Goal: Information Seeking & Learning: Learn about a topic

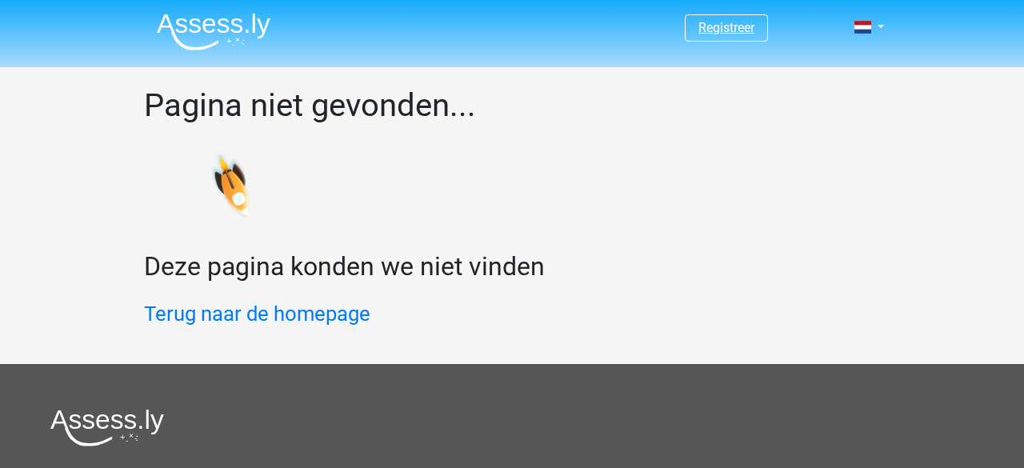
click at [727, 30] on link "Registreer" at bounding box center [726, 27] width 56 height 15
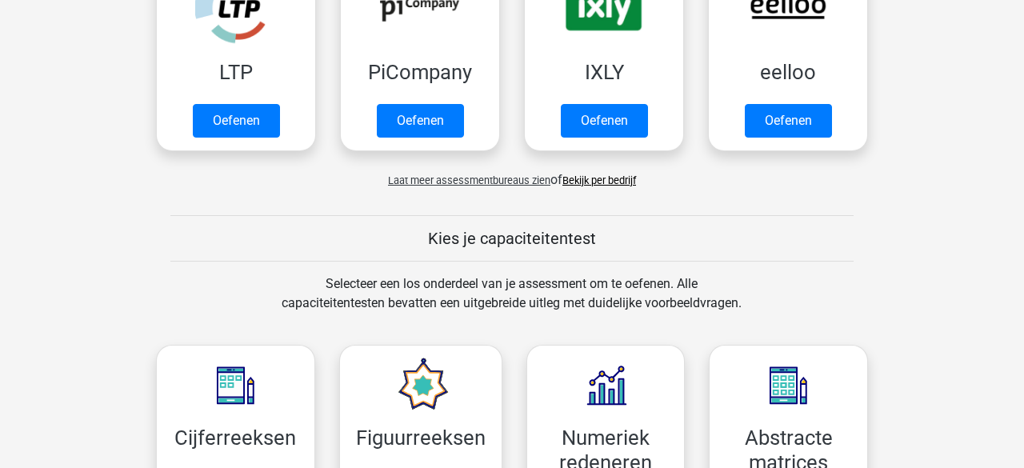
scroll to position [299, 0]
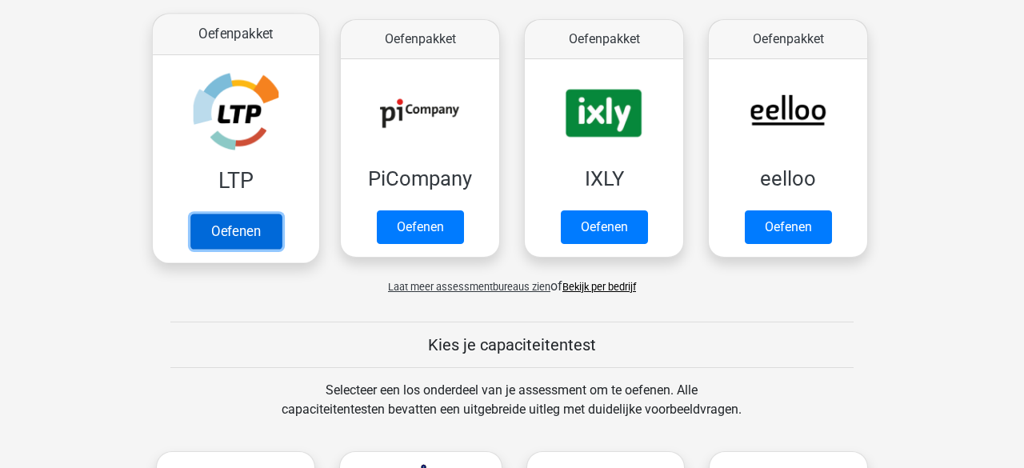
click at [221, 213] on link "Oefenen" at bounding box center [235, 230] width 91 height 35
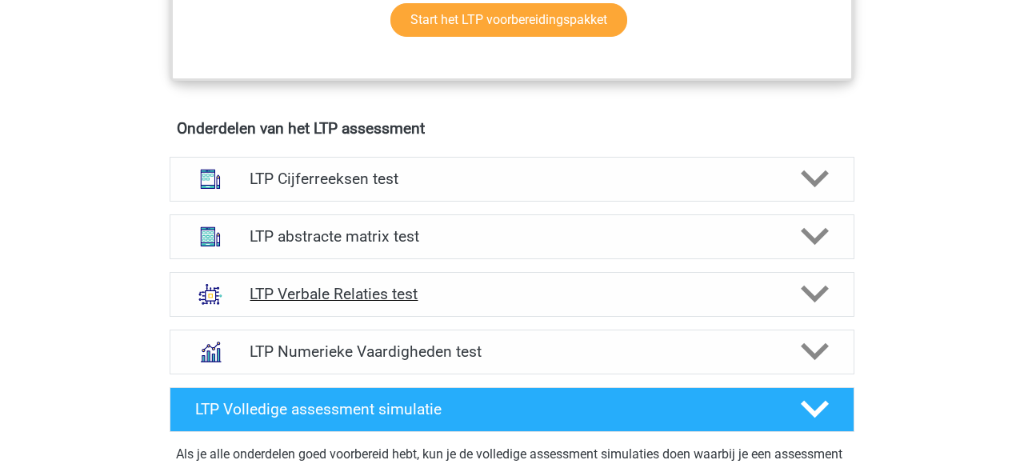
scroll to position [933, 0]
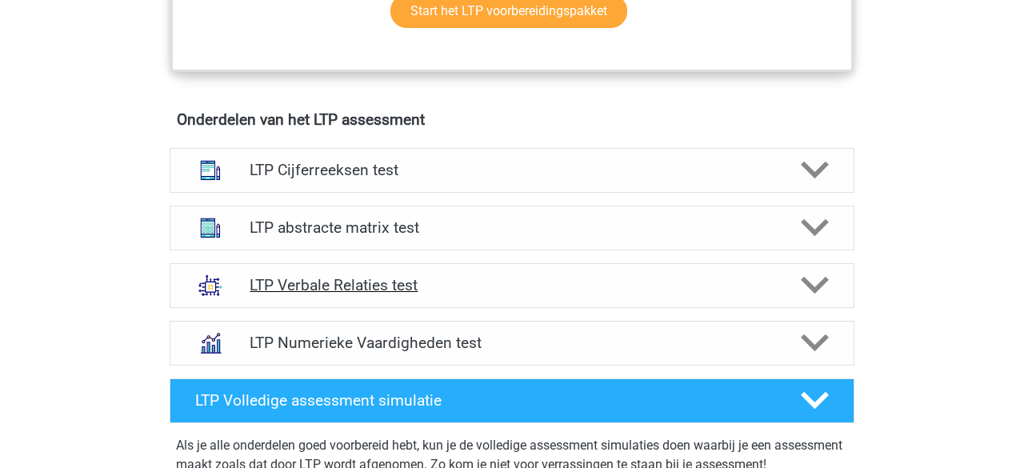
click at [816, 282] on icon at bounding box center [814, 285] width 28 height 28
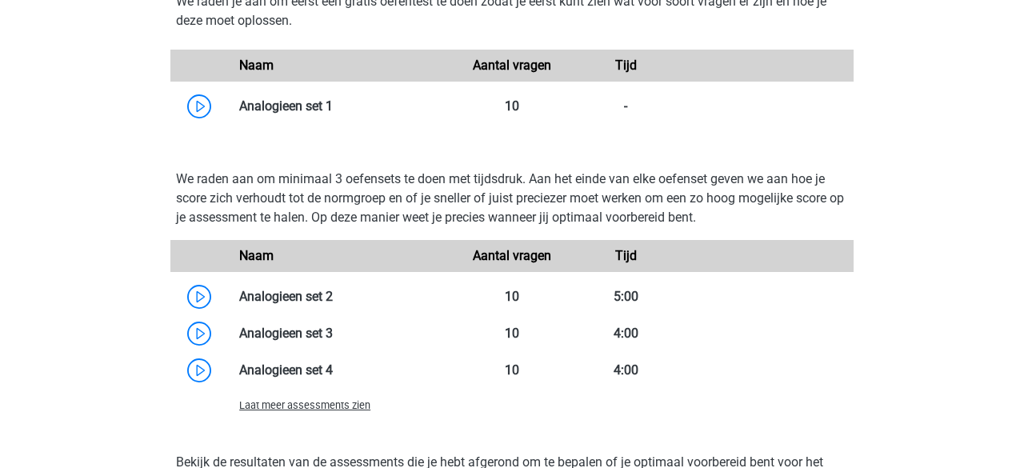
scroll to position [1902, 0]
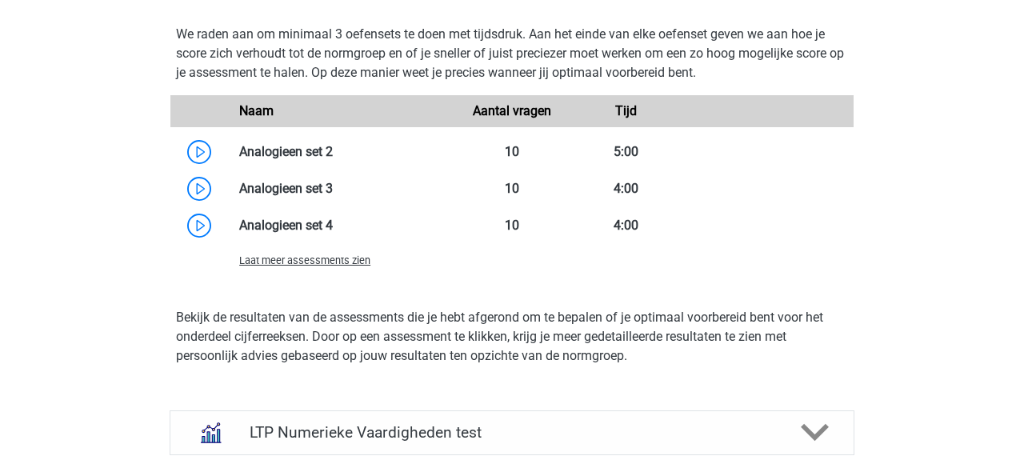
click at [320, 260] on span "Laat meer assessments zien" at bounding box center [304, 260] width 131 height 12
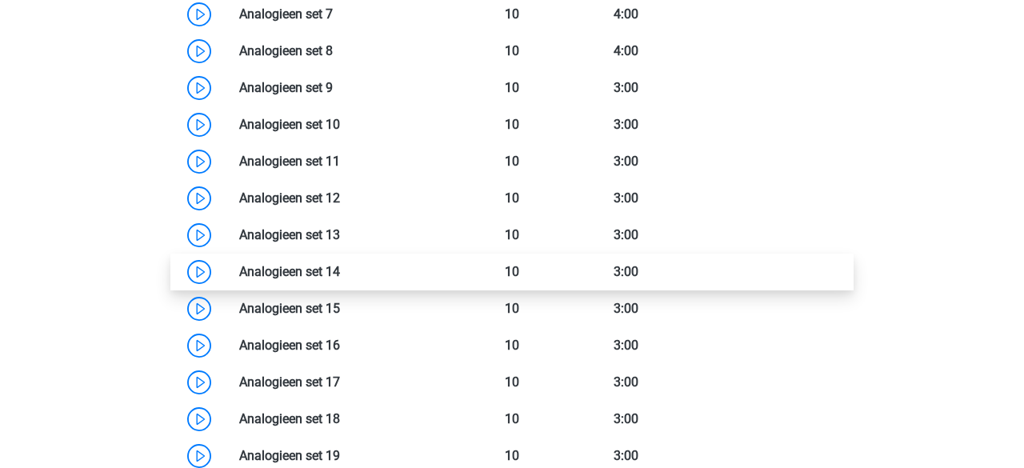
scroll to position [1874, 0]
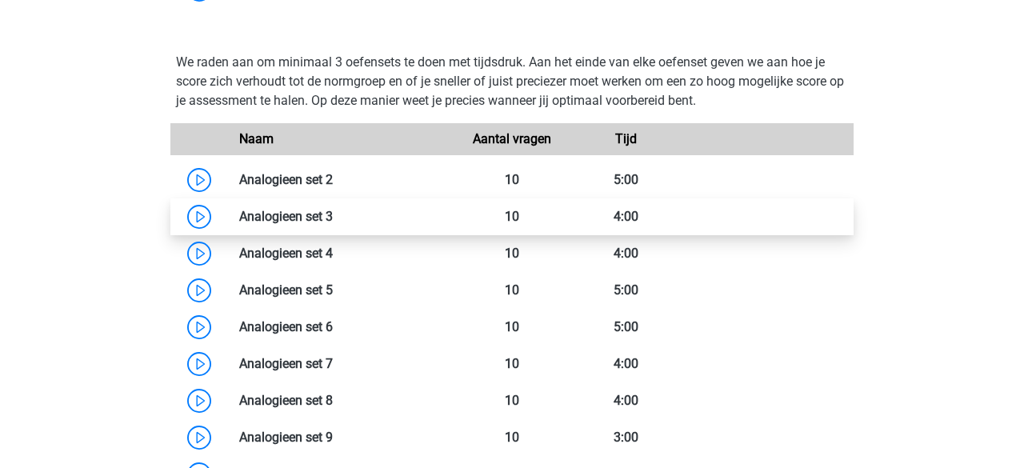
click at [333, 221] on link at bounding box center [333, 216] width 0 height 15
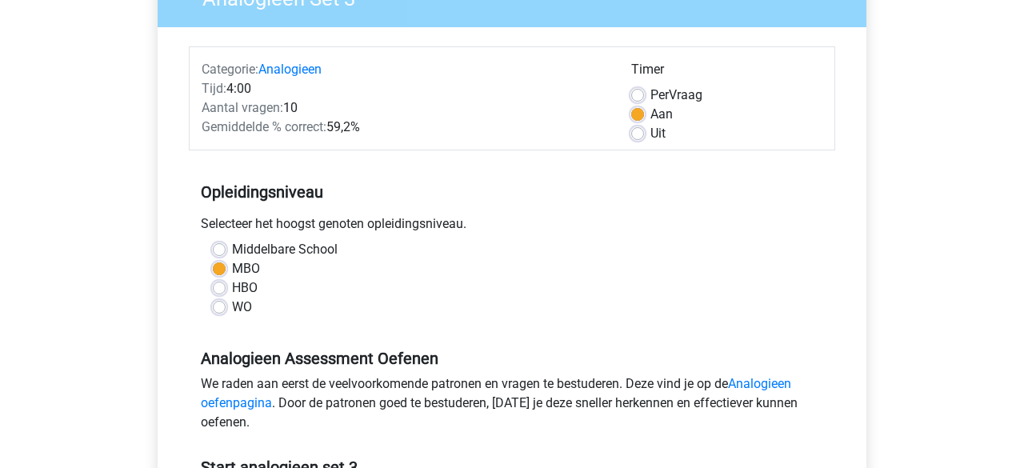
scroll to position [370, 0]
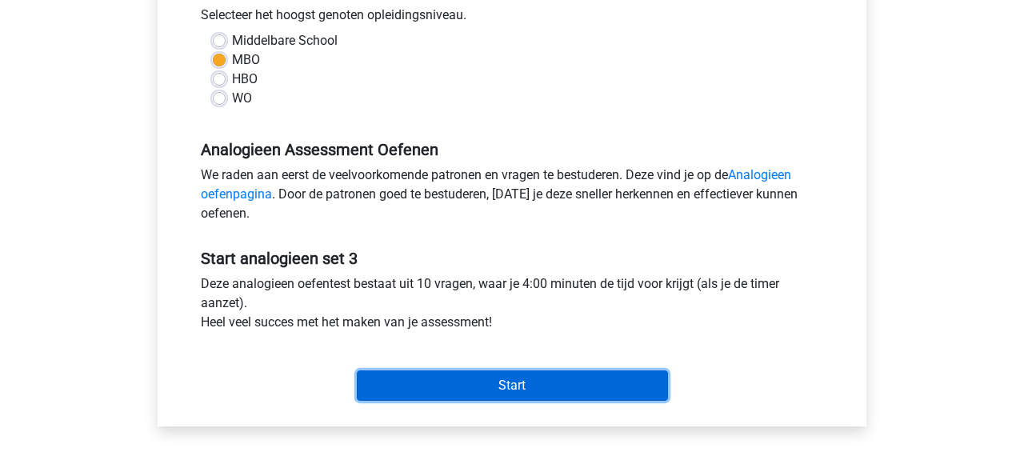
drag, startPoint x: 430, startPoint y: 377, endPoint x: 425, endPoint y: 353, distance: 23.7
click at [429, 377] on input "Start" at bounding box center [512, 385] width 311 height 30
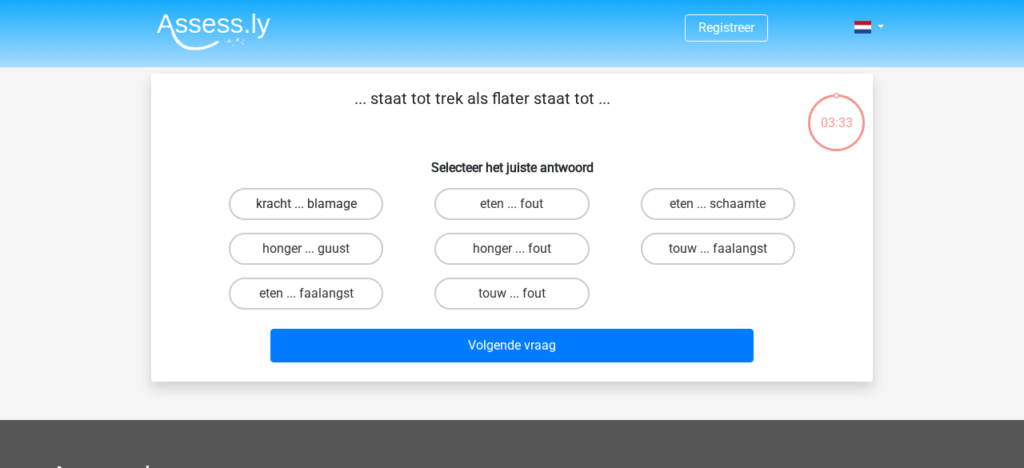
click at [317, 207] on label "kracht ... blamage" at bounding box center [306, 204] width 154 height 32
click at [317, 207] on input "kracht ... blamage" at bounding box center [311, 209] width 10 height 10
radio input "true"
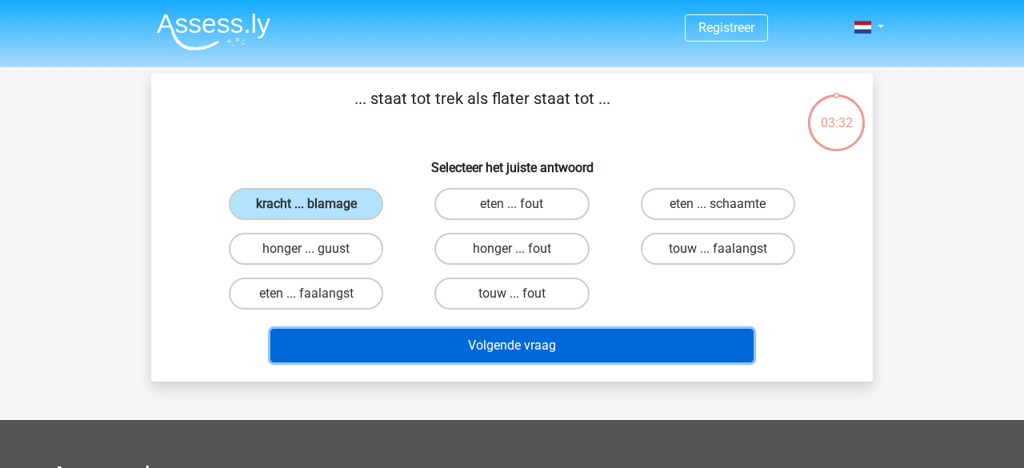
click at [498, 348] on button "Volgende vraag" at bounding box center [512, 346] width 484 height 34
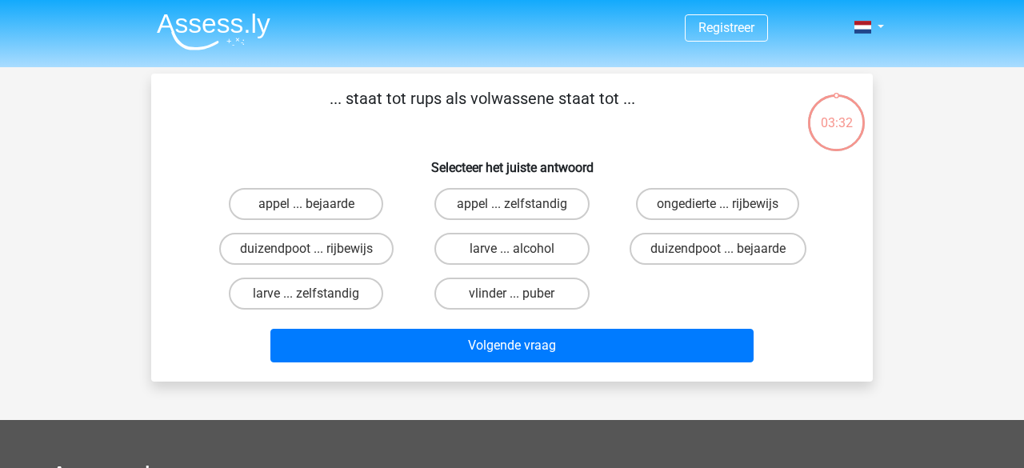
scroll to position [74, 0]
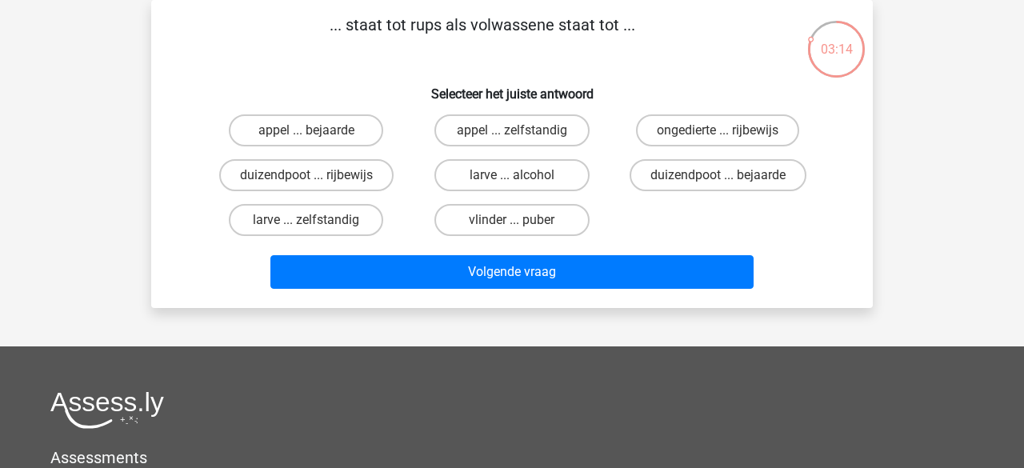
click at [308, 138] on input "appel ... bejaarde" at bounding box center [311, 135] width 10 height 10
radio input "true"
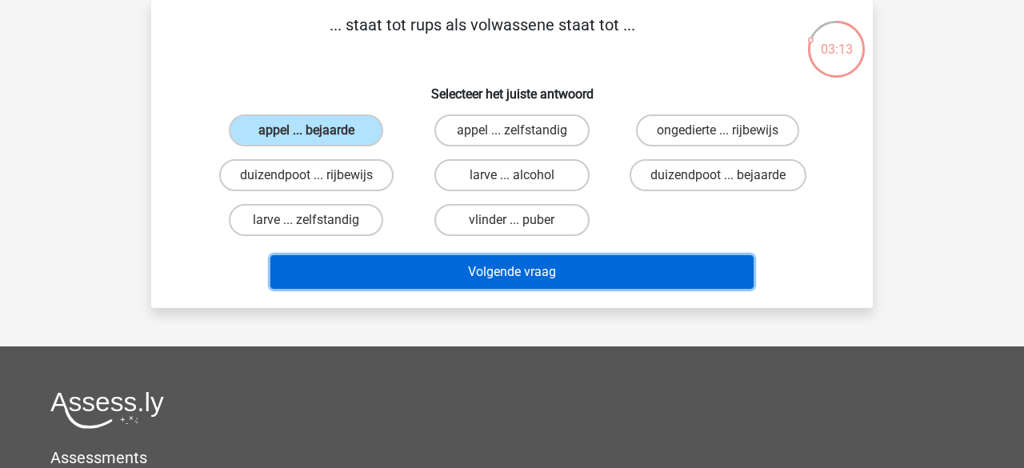
click at [405, 274] on button "Volgende vraag" at bounding box center [512, 272] width 484 height 34
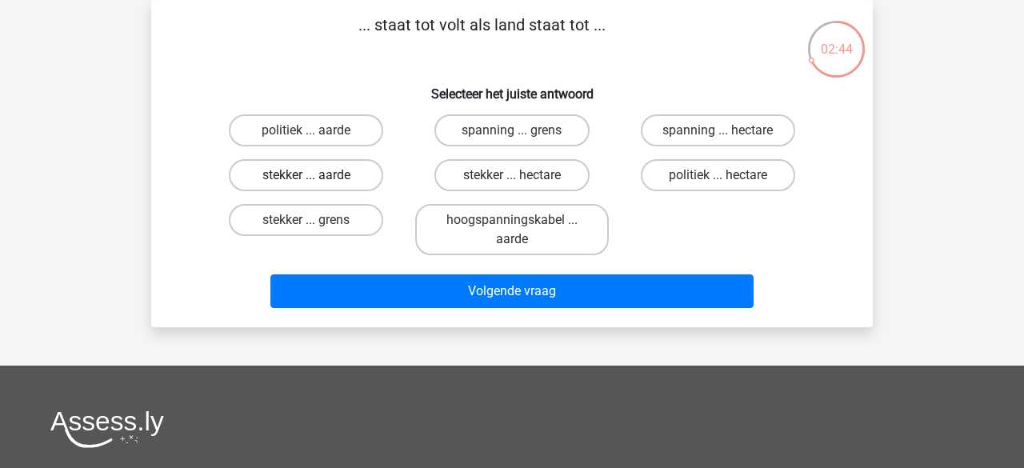
click at [335, 177] on label "stekker ... aarde" at bounding box center [306, 175] width 154 height 32
click at [317, 177] on input "stekker ... aarde" at bounding box center [311, 180] width 10 height 10
radio input "true"
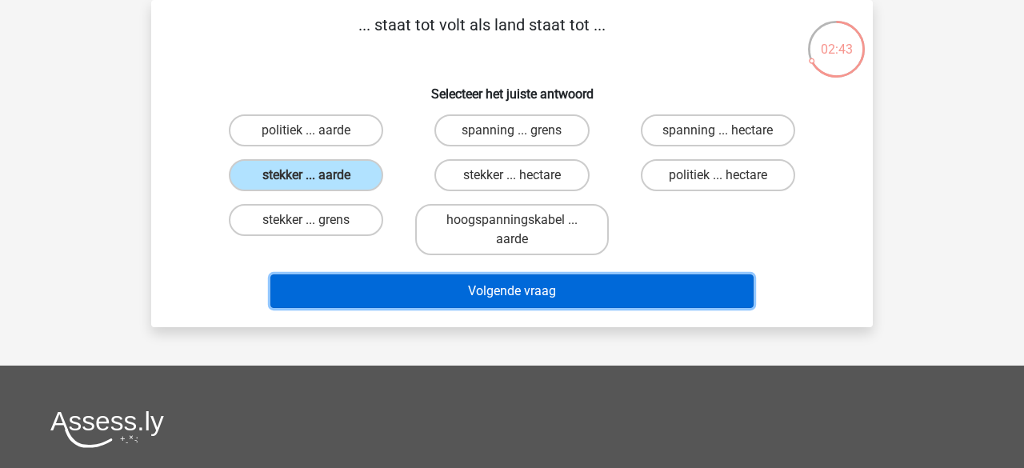
click at [442, 297] on button "Volgende vraag" at bounding box center [512, 291] width 484 height 34
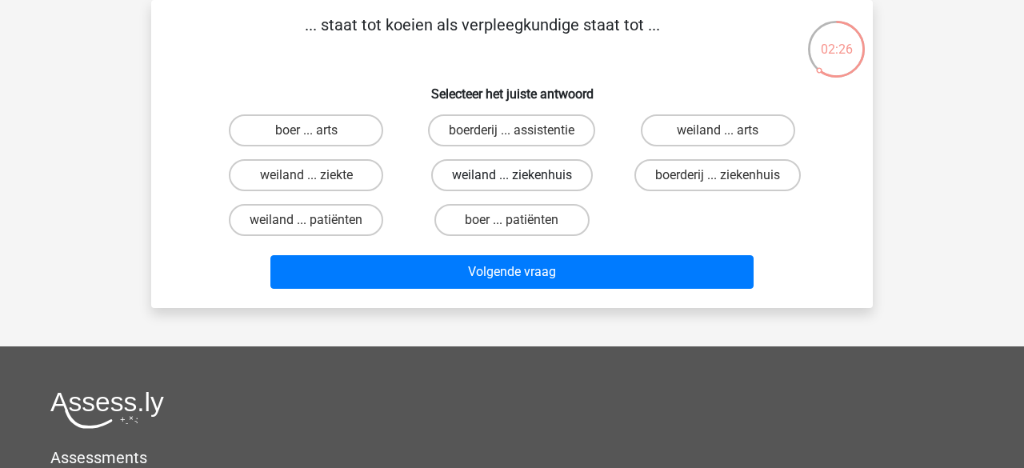
click at [482, 180] on label "weiland ... ziekenhuis" at bounding box center [512, 175] width 162 height 32
click at [512, 180] on input "weiland ... ziekenhuis" at bounding box center [517, 180] width 10 height 10
radio input "true"
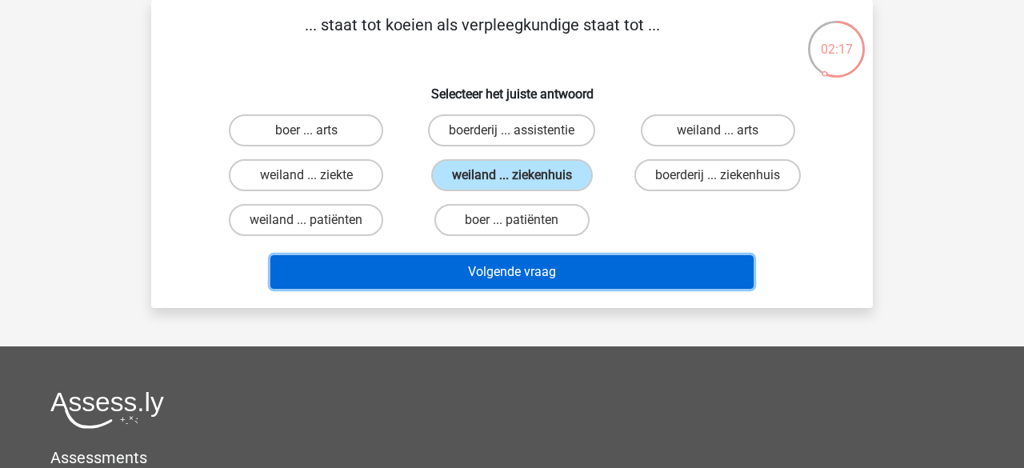
click at [502, 275] on button "Volgende vraag" at bounding box center [512, 272] width 484 height 34
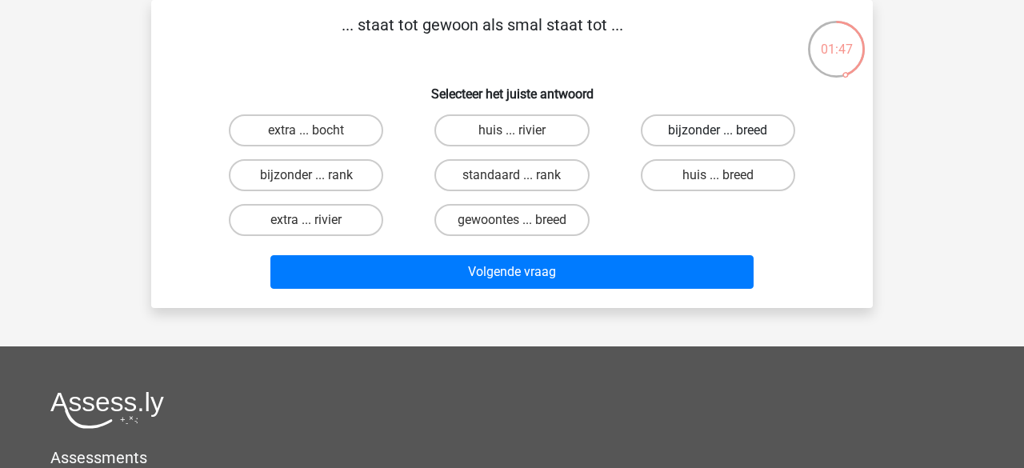
click at [676, 130] on label "bijzonder ... breed" at bounding box center [717, 130] width 154 height 32
click at [717, 130] on input "bijzonder ... breed" at bounding box center [722, 135] width 10 height 10
radio input "true"
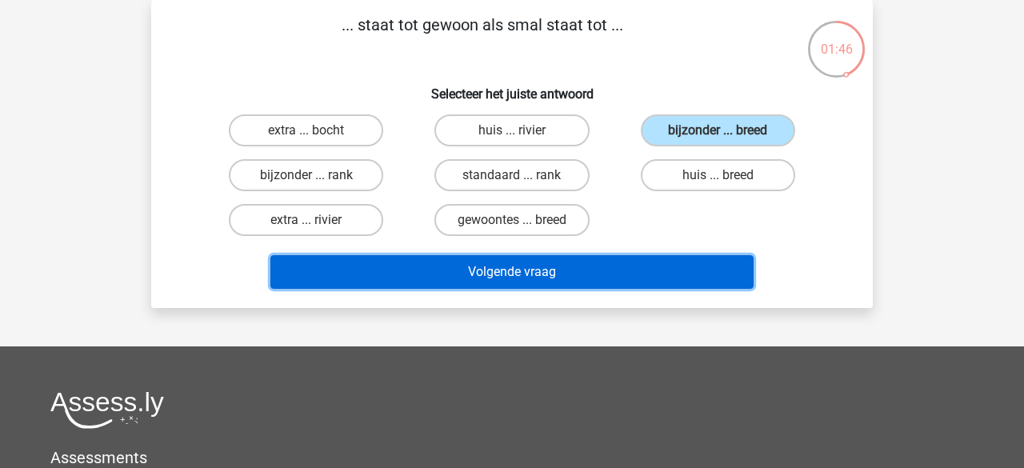
click at [521, 275] on button "Volgende vraag" at bounding box center [512, 272] width 484 height 34
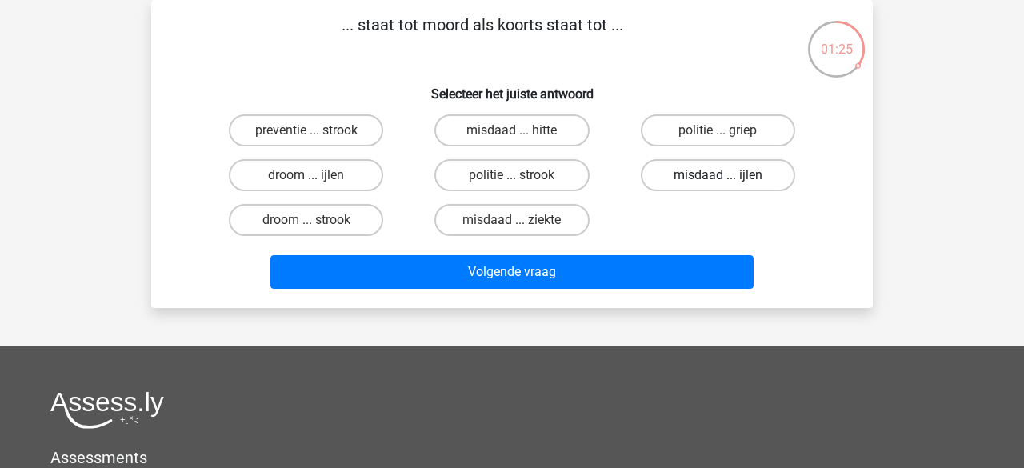
click at [675, 182] on label "misdaad ... ijlen" at bounding box center [717, 175] width 154 height 32
click at [717, 182] on input "misdaad ... ijlen" at bounding box center [722, 180] width 10 height 10
radio input "true"
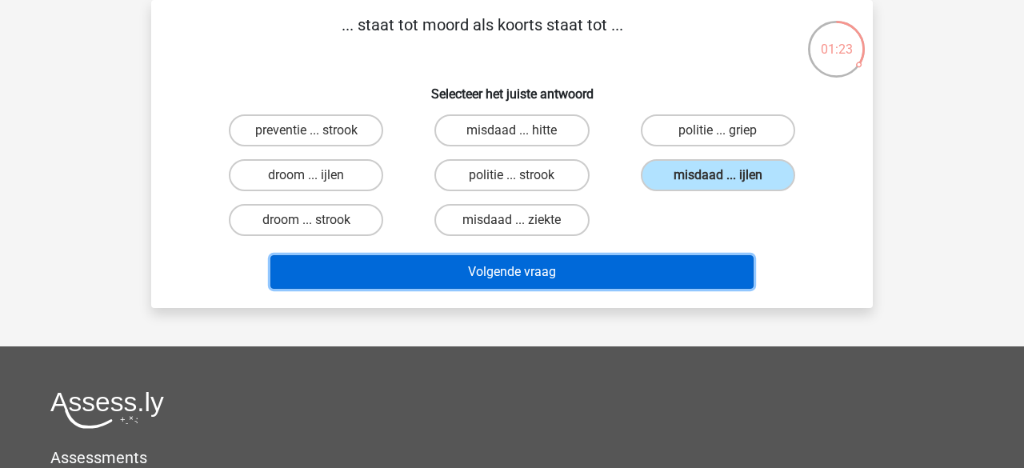
click at [509, 275] on button "Volgende vraag" at bounding box center [512, 272] width 484 height 34
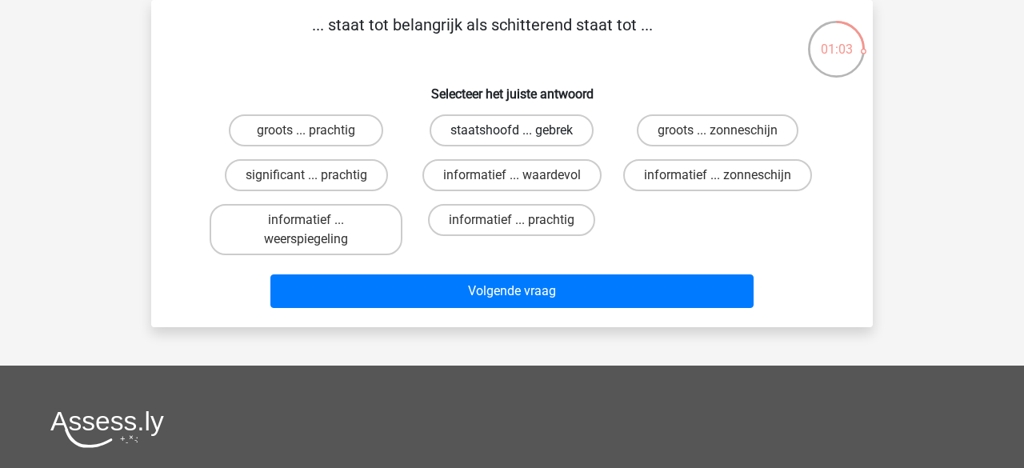
click at [478, 138] on label "staatshoofd ... gebrek" at bounding box center [511, 130] width 164 height 32
click at [512, 138] on input "staatshoofd ... gebrek" at bounding box center [517, 135] width 10 height 10
radio input "true"
click at [334, 129] on label "groots ... prachtig" at bounding box center [306, 130] width 154 height 32
click at [317, 130] on input "groots ... prachtig" at bounding box center [311, 135] width 10 height 10
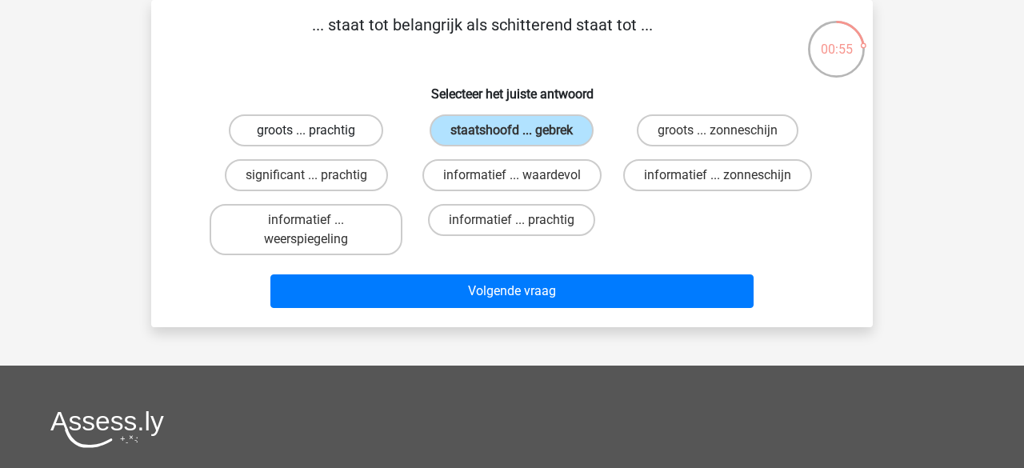
radio input "true"
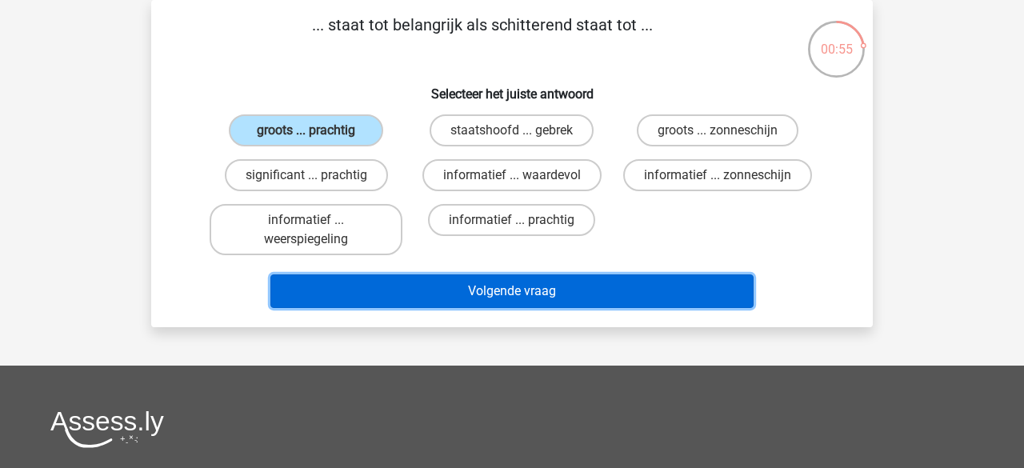
click at [453, 285] on button "Volgende vraag" at bounding box center [512, 291] width 484 height 34
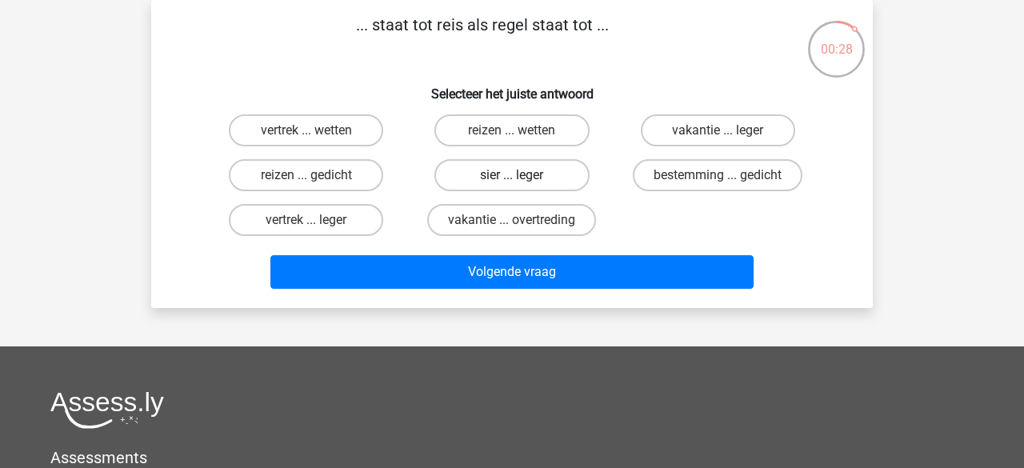
click at [500, 181] on label "sier ... leger" at bounding box center [511, 175] width 154 height 32
click at [512, 181] on input "sier ... leger" at bounding box center [517, 180] width 10 height 10
radio input "true"
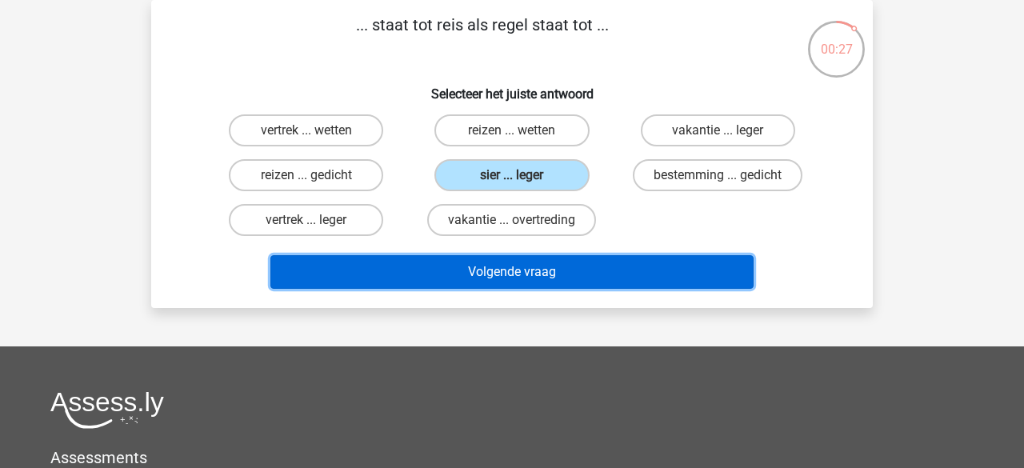
click at [501, 276] on button "Volgende vraag" at bounding box center [512, 272] width 484 height 34
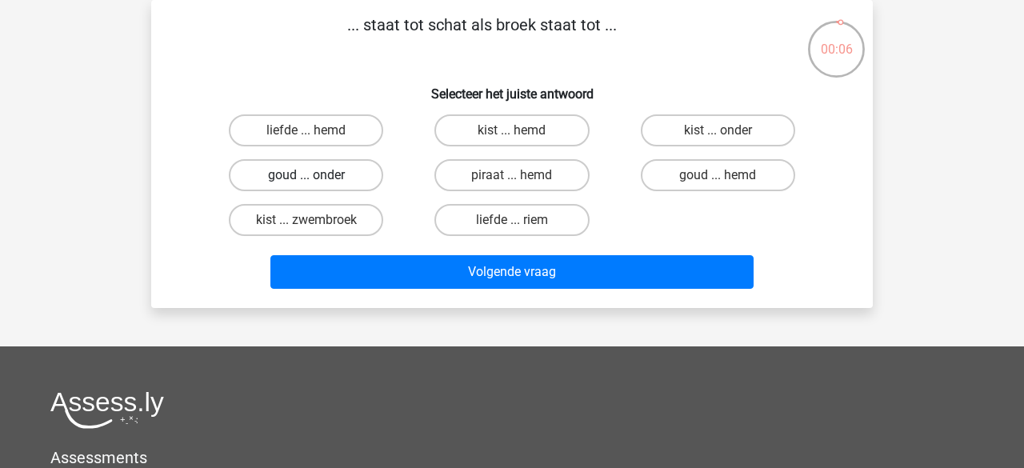
click at [327, 185] on label "goud ... onder" at bounding box center [306, 175] width 154 height 32
click at [317, 185] on input "goud ... onder" at bounding box center [311, 180] width 10 height 10
radio input "true"
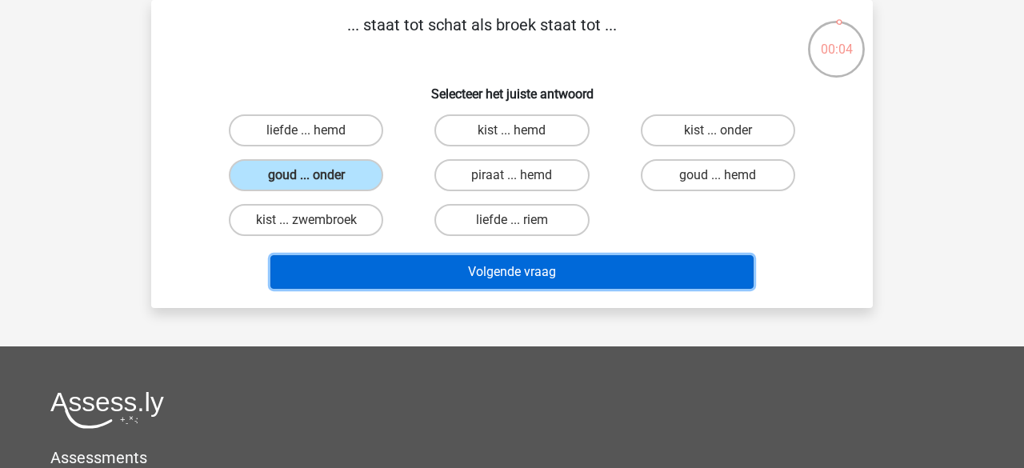
click at [392, 271] on button "Volgende vraag" at bounding box center [512, 272] width 484 height 34
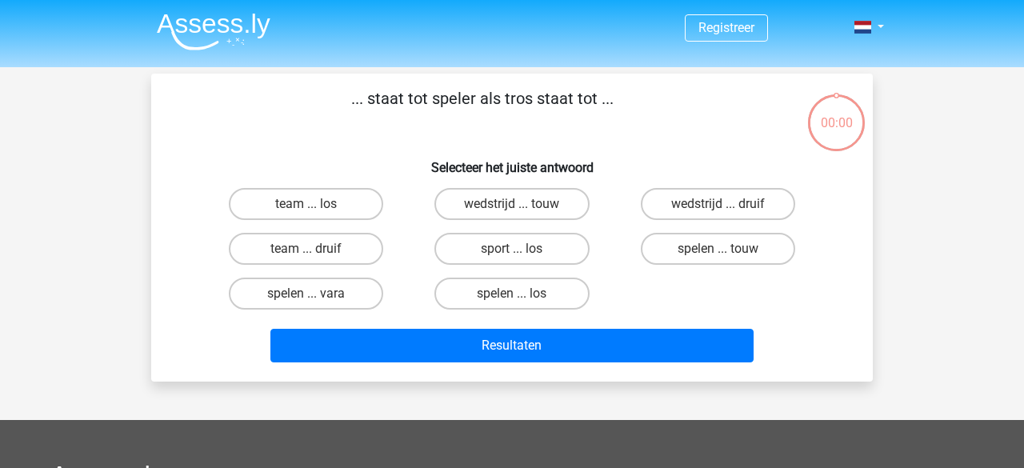
scroll to position [74, 0]
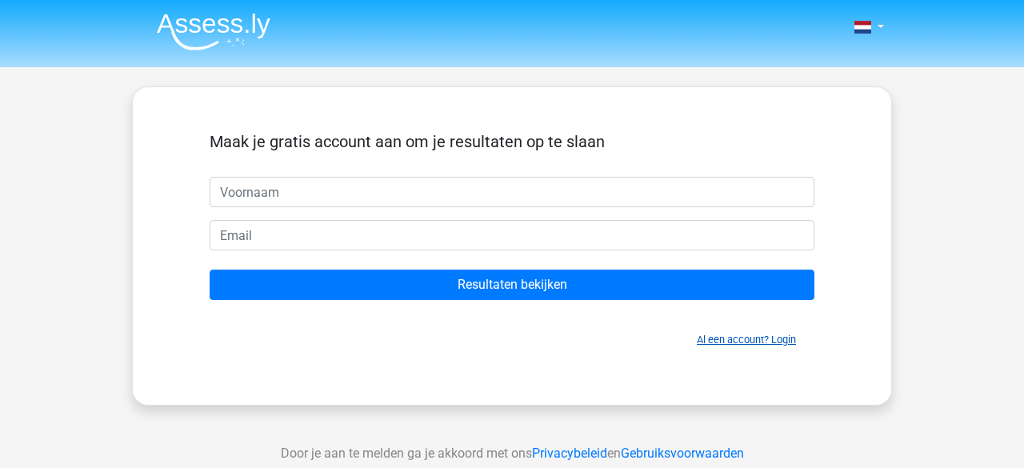
click at [744, 341] on link "Al een account? Login" at bounding box center [745, 339] width 99 height 12
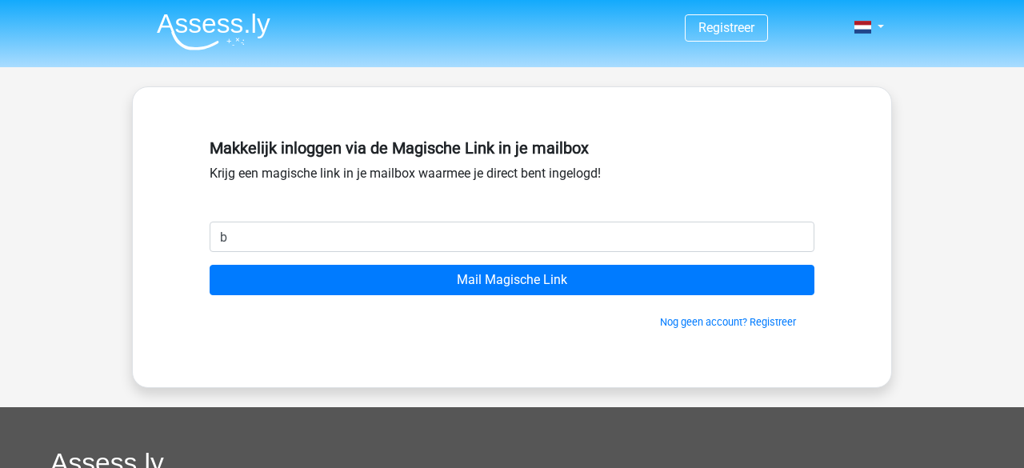
type input "botertom@hotmail.com"
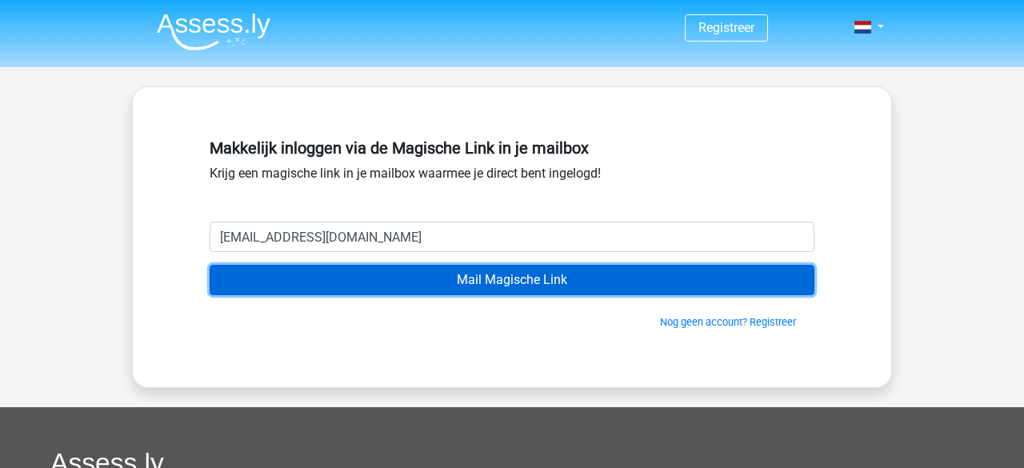
click at [367, 276] on input "Mail Magische Link" at bounding box center [511, 280] width 605 height 30
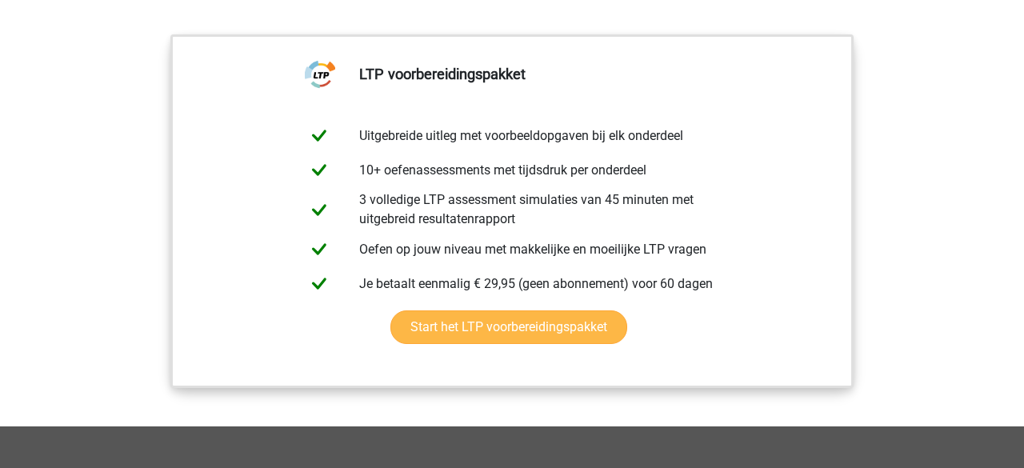
scroll to position [1639, 0]
click at [504, 333] on link "Start het LTP voorbereidingspakket" at bounding box center [508, 328] width 237 height 34
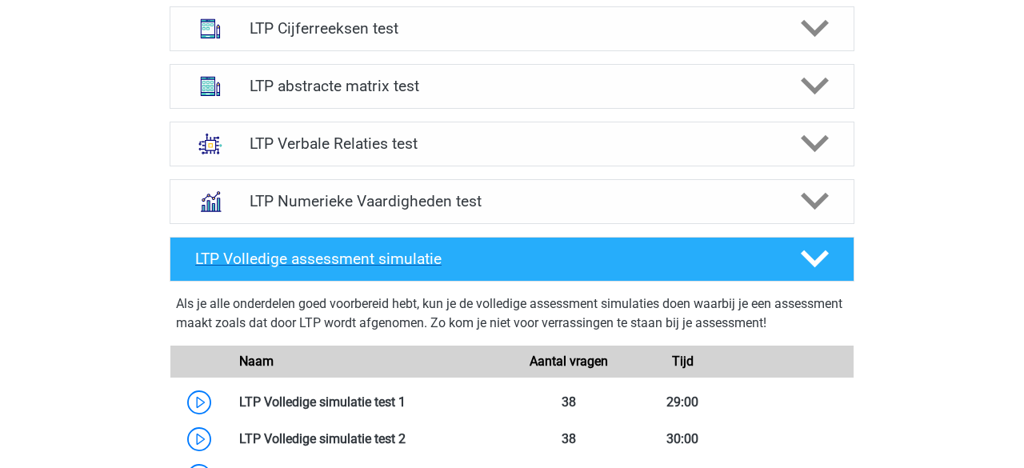
scroll to position [1068, 0]
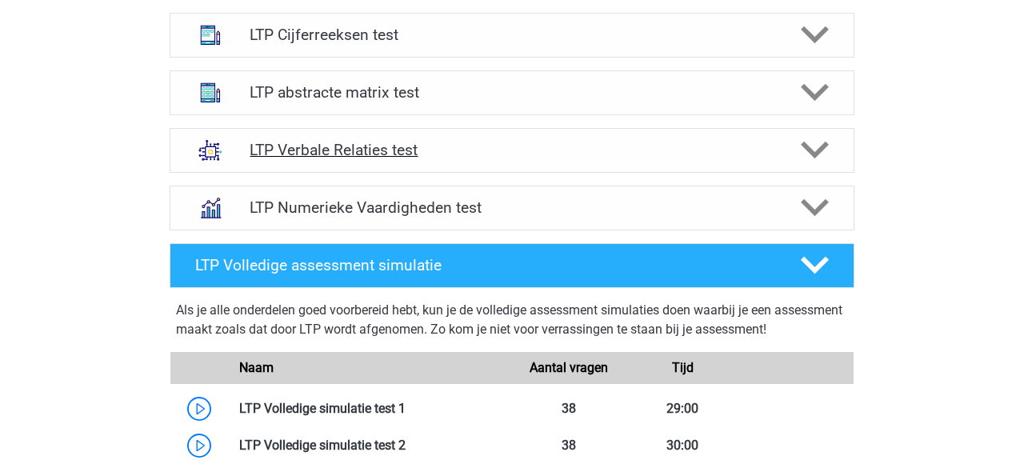
click at [830, 148] on div at bounding box center [813, 150] width 54 height 28
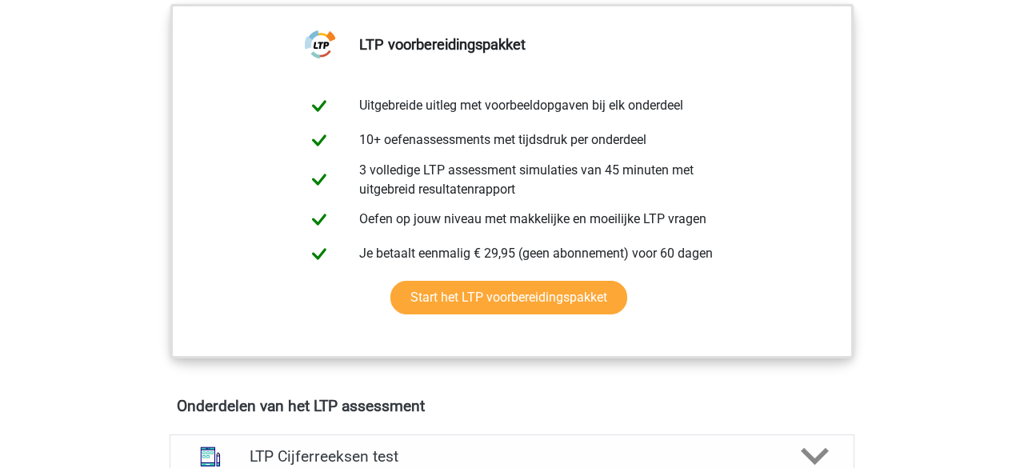
scroll to position [311, 0]
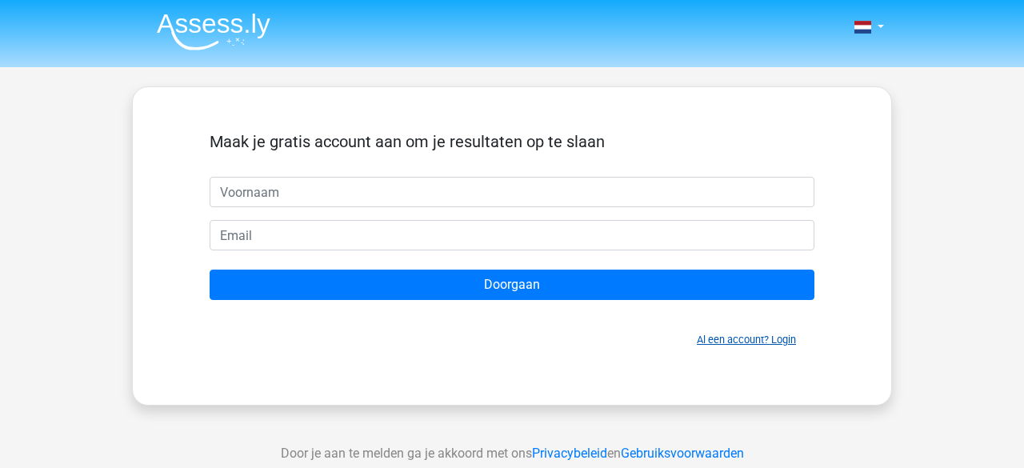
click at [782, 338] on link "Al een account? Login" at bounding box center [745, 339] width 99 height 12
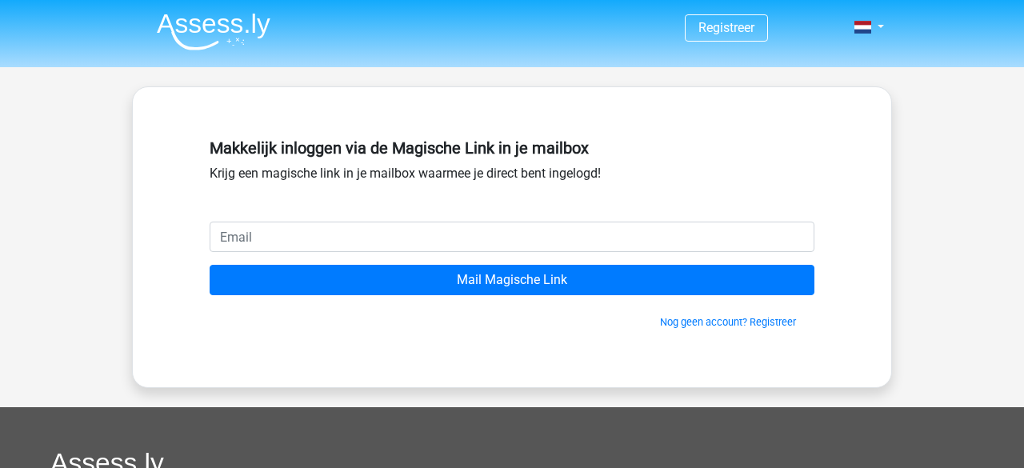
click at [448, 238] on input "email" at bounding box center [511, 236] width 605 height 30
type input "[EMAIL_ADDRESS][DOMAIN_NAME]"
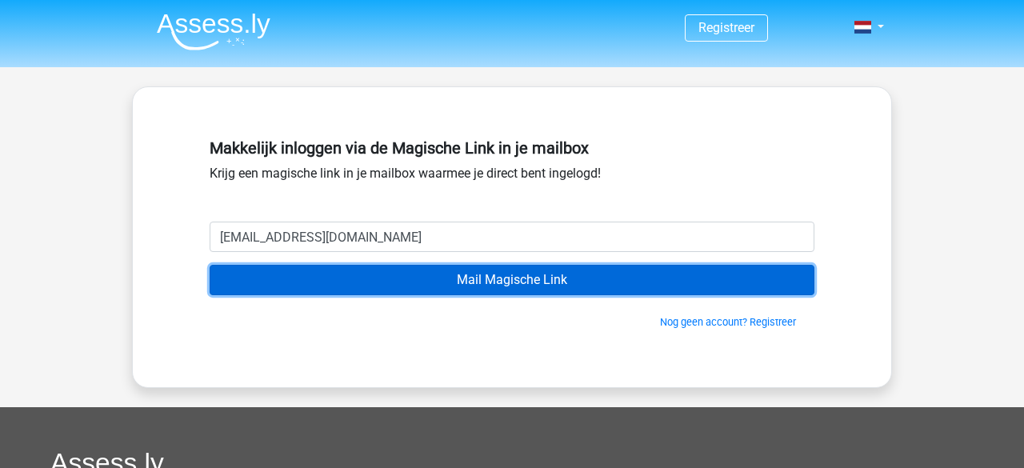
click at [466, 275] on input "Mail Magische Link" at bounding box center [511, 280] width 605 height 30
